Goal: Task Accomplishment & Management: Use online tool/utility

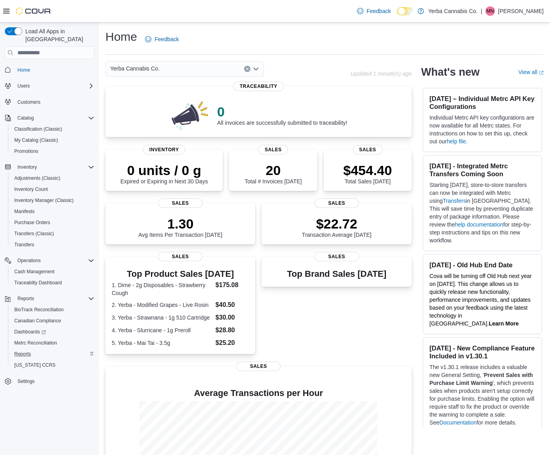
click at [50, 349] on div "Reports" at bounding box center [52, 354] width 83 height 10
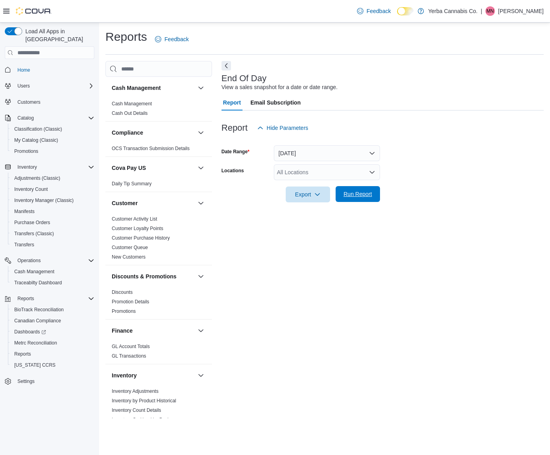
click at [354, 196] on span "Run Report" at bounding box center [357, 194] width 29 height 8
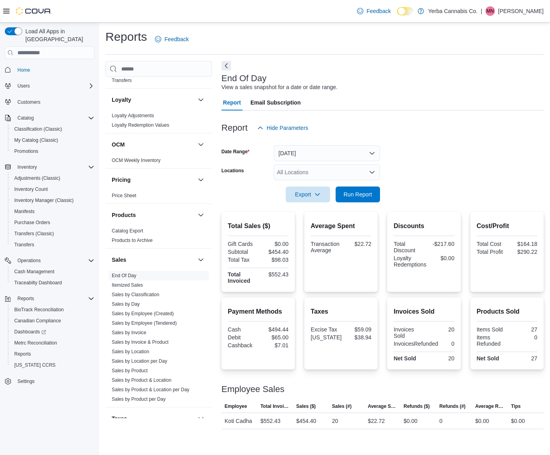
scroll to position [432, 0]
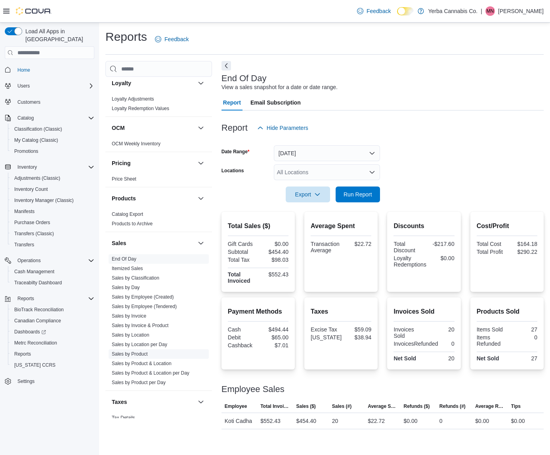
click at [148, 354] on link "Sales by Product" at bounding box center [130, 354] width 36 height 6
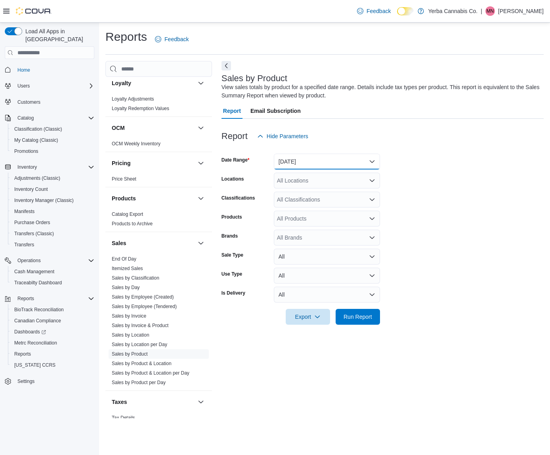
click at [320, 162] on button "[DATE]" at bounding box center [327, 162] width 106 height 16
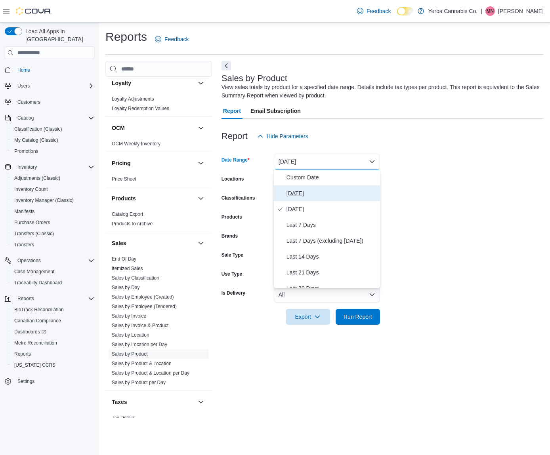
click at [314, 192] on span "[DATE]" at bounding box center [331, 193] width 90 height 10
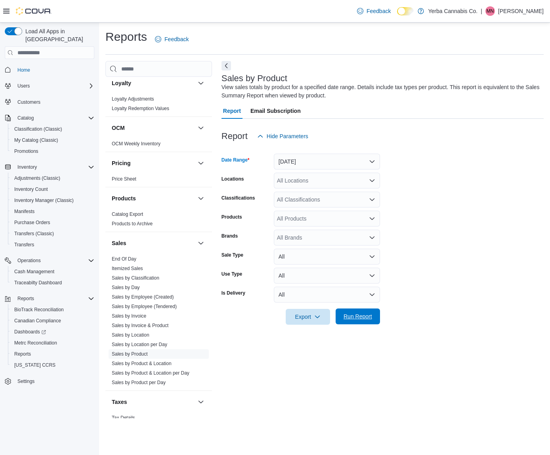
click at [360, 312] on span "Run Report" at bounding box center [357, 316] width 35 height 16
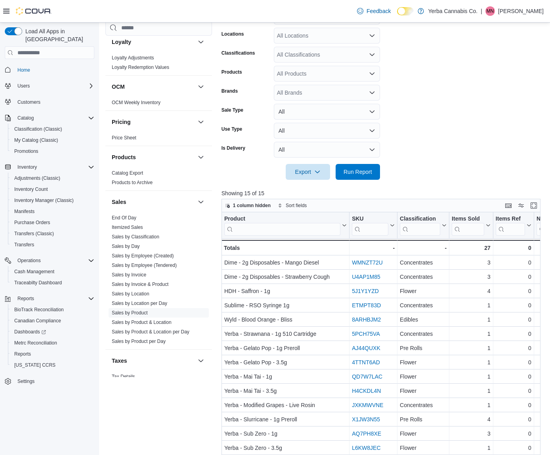
scroll to position [140, 0]
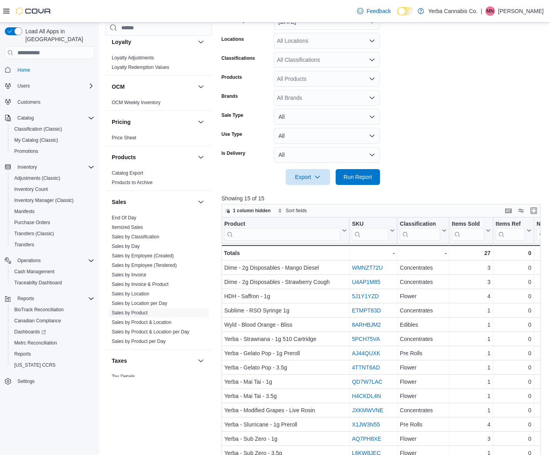
click at [321, 99] on div "All Brands" at bounding box center [327, 98] width 106 height 16
type input "****"
click at [331, 98] on div "****" at bounding box center [327, 98] width 106 height 16
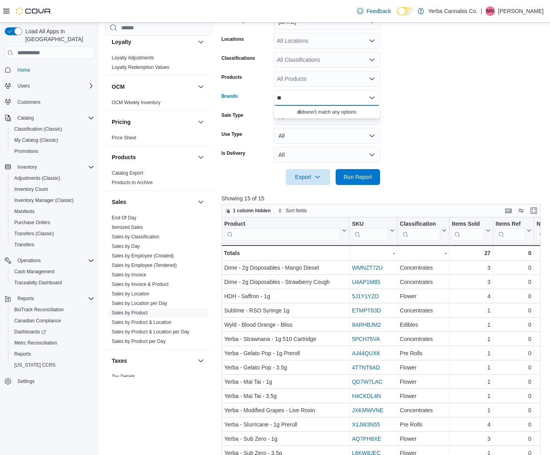
type input "*"
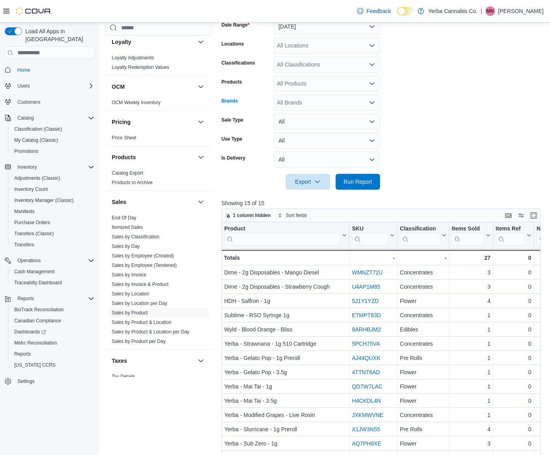
scroll to position [107, 0]
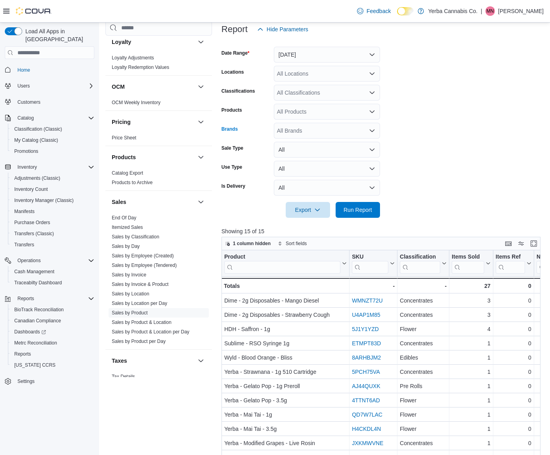
click at [424, 91] on form "Date Range [DATE] Locations All Locations Classifications All Classifications P…" at bounding box center [382, 127] width 322 height 181
click at [302, 152] on button "All" at bounding box center [327, 150] width 106 height 16
click at [303, 113] on div "All Products" at bounding box center [327, 112] width 106 height 16
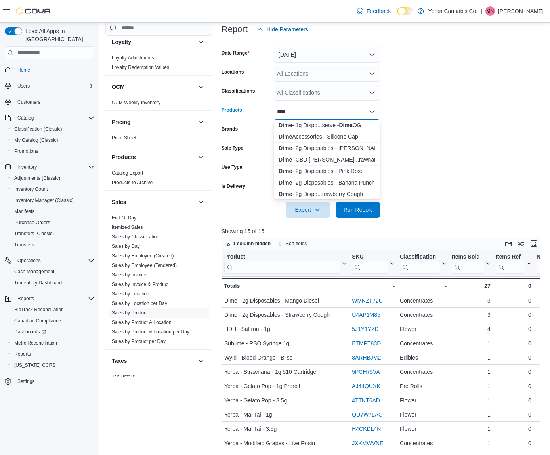
type input "****"
click at [409, 122] on form "Date Range [DATE] Locations All Locations Classifications All Classifications P…" at bounding box center [382, 127] width 322 height 181
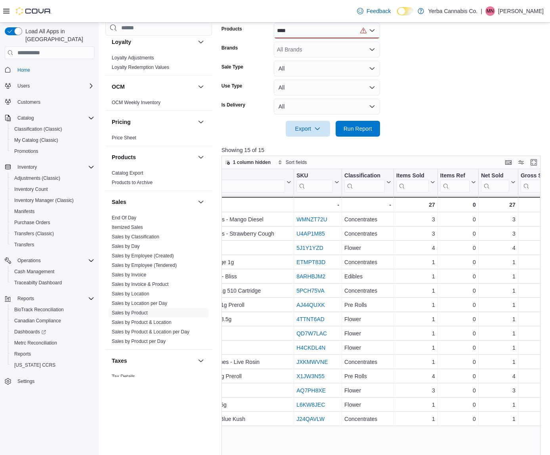
scroll to position [0, 0]
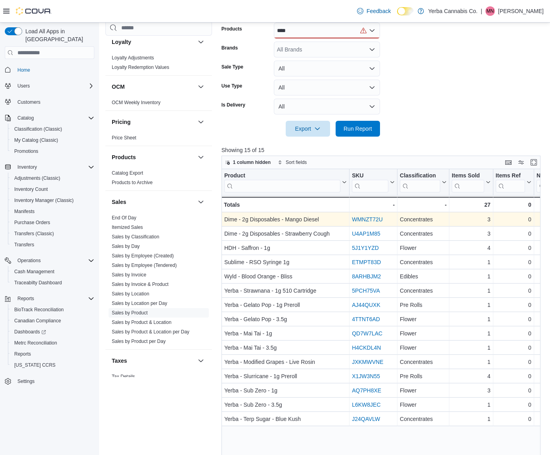
click at [380, 219] on link "WMNZT72U" at bounding box center [367, 220] width 31 height 6
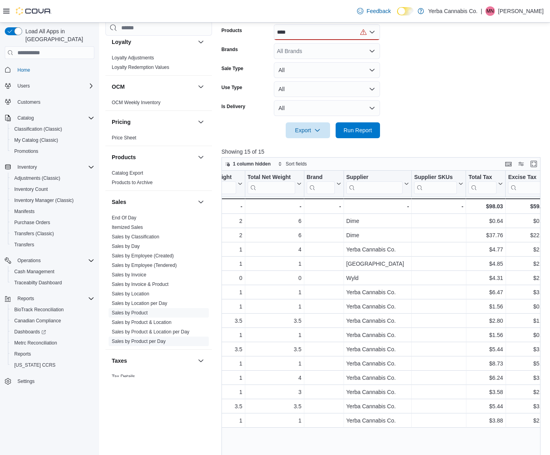
scroll to position [0, 888]
click at [138, 228] on link "Itemized Sales" at bounding box center [127, 227] width 31 height 6
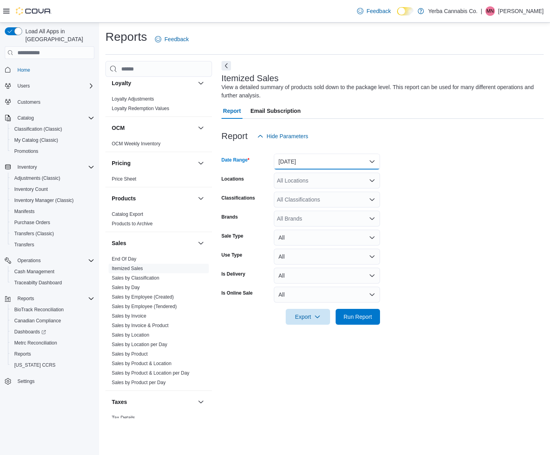
click at [352, 157] on button "[DATE]" at bounding box center [327, 162] width 106 height 16
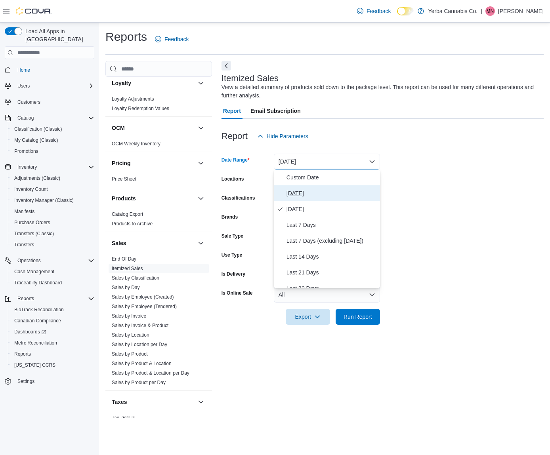
click at [333, 195] on span "[DATE]" at bounding box center [331, 193] width 90 height 10
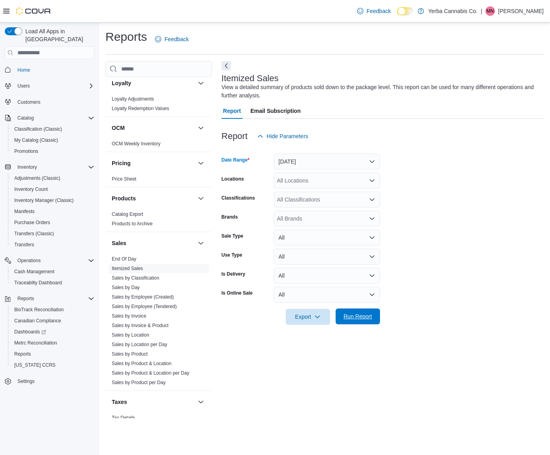
click at [357, 315] on span "Run Report" at bounding box center [357, 316] width 29 height 8
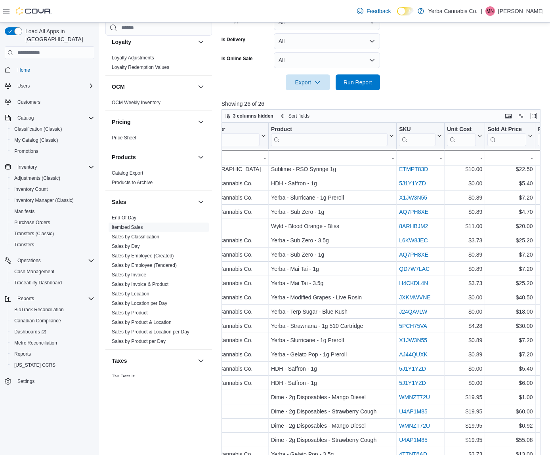
scroll to position [0, 908]
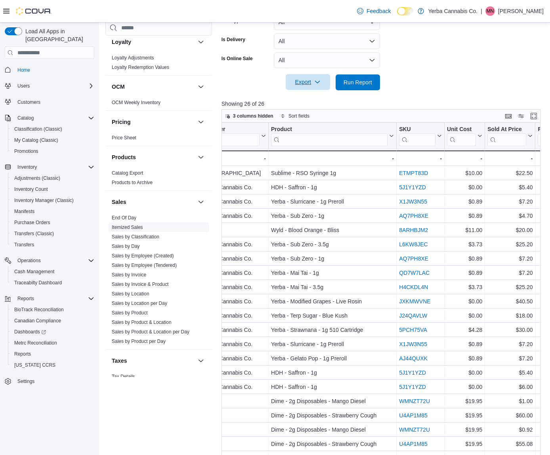
click at [321, 81] on span "Export" at bounding box center [307, 82] width 35 height 16
click at [318, 99] on span "Export to Excel" at bounding box center [308, 98] width 36 height 6
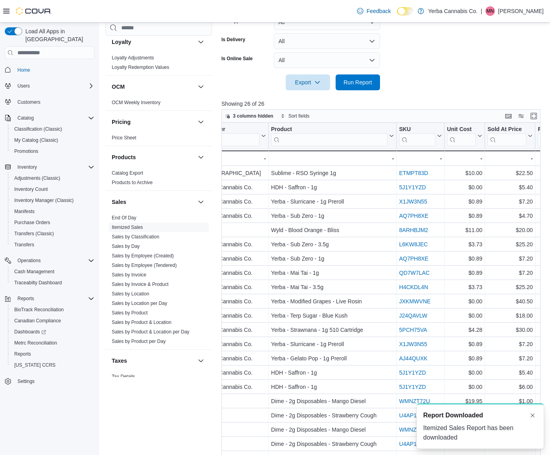
scroll to position [226, 0]
